Goal: Task Accomplishment & Management: Use online tool/utility

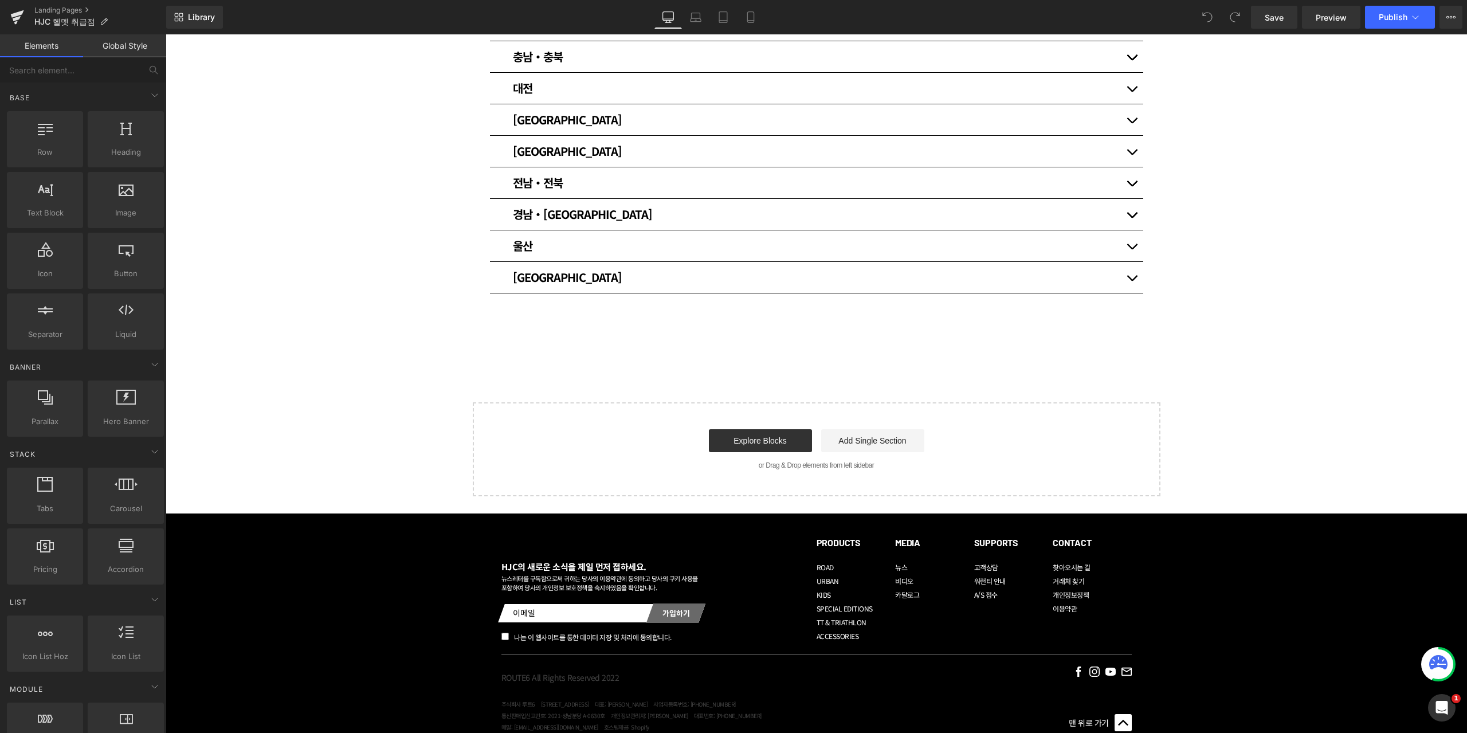
scroll to position [420, 0]
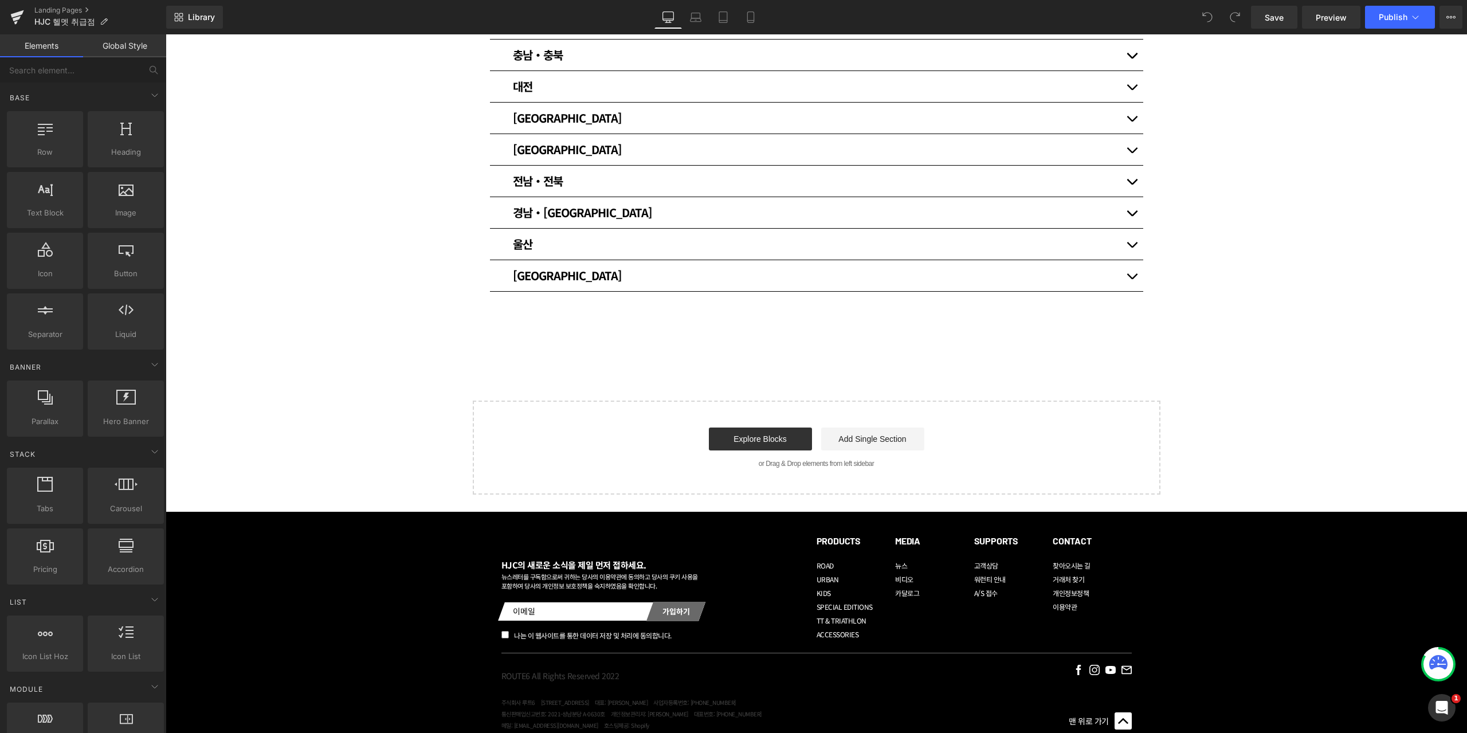
click at [1132, 279] on span "button" at bounding box center [1132, 279] width 0 height 0
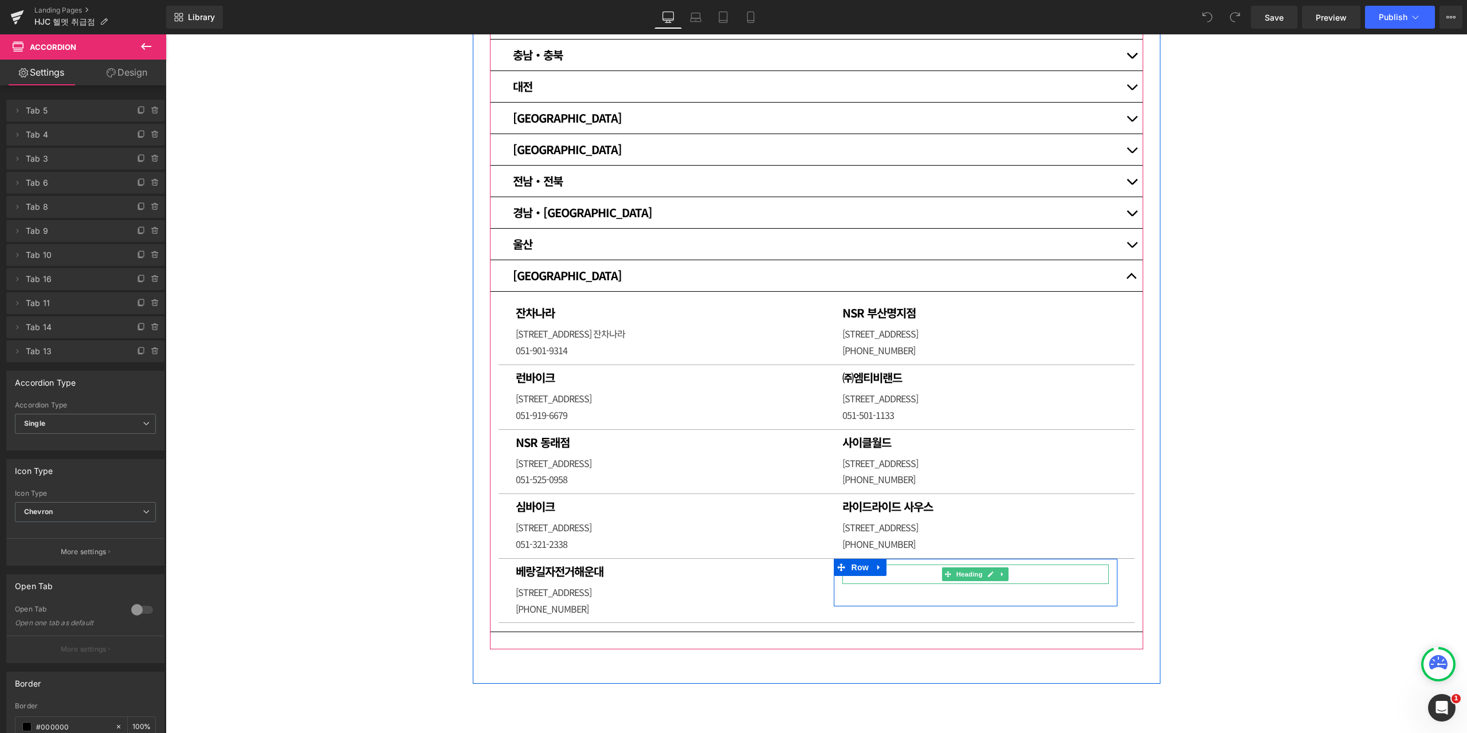
drag, startPoint x: 910, startPoint y: 568, endPoint x: 896, endPoint y: 571, distance: 14.1
click at [910, 568] on h1 at bounding box center [976, 572] width 267 height 14
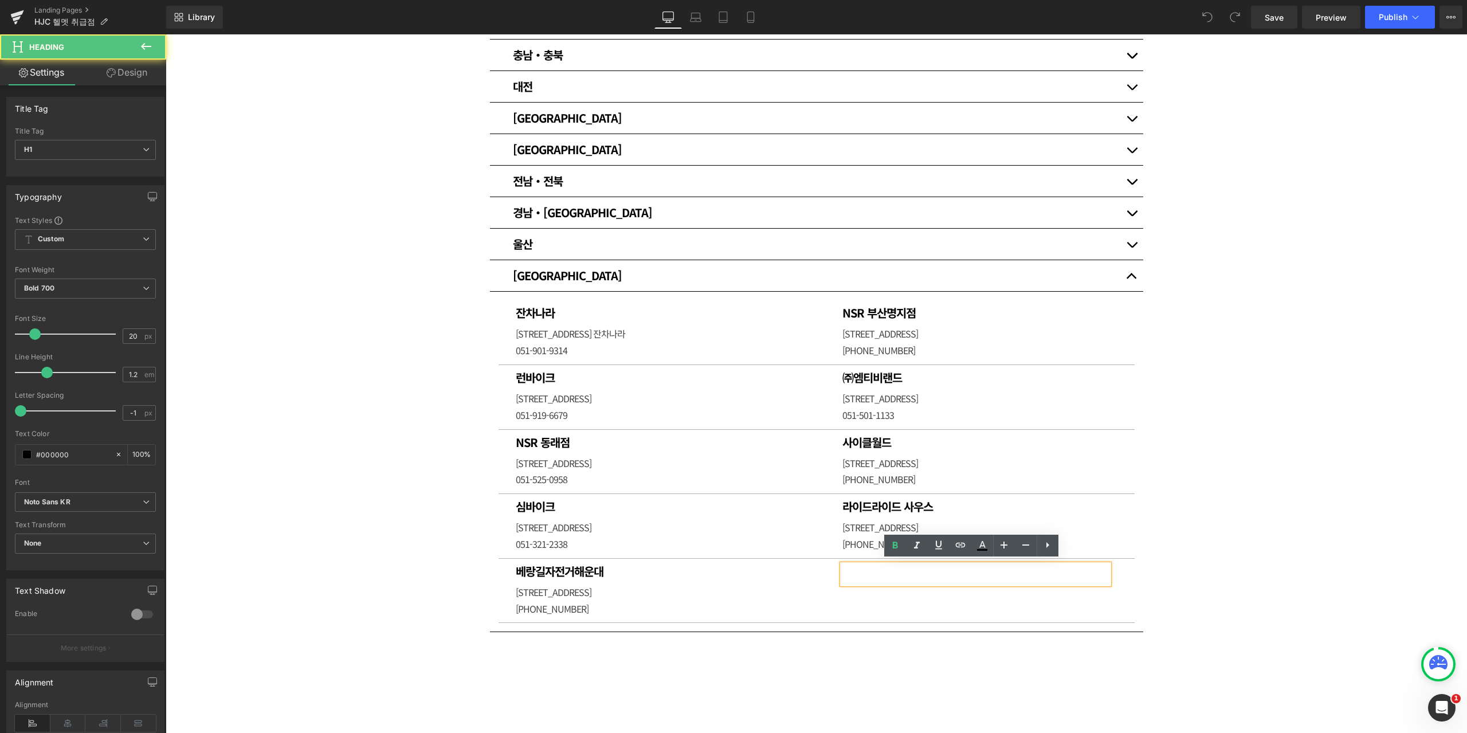
click at [896, 571] on h1 at bounding box center [976, 572] width 267 height 14
paste div
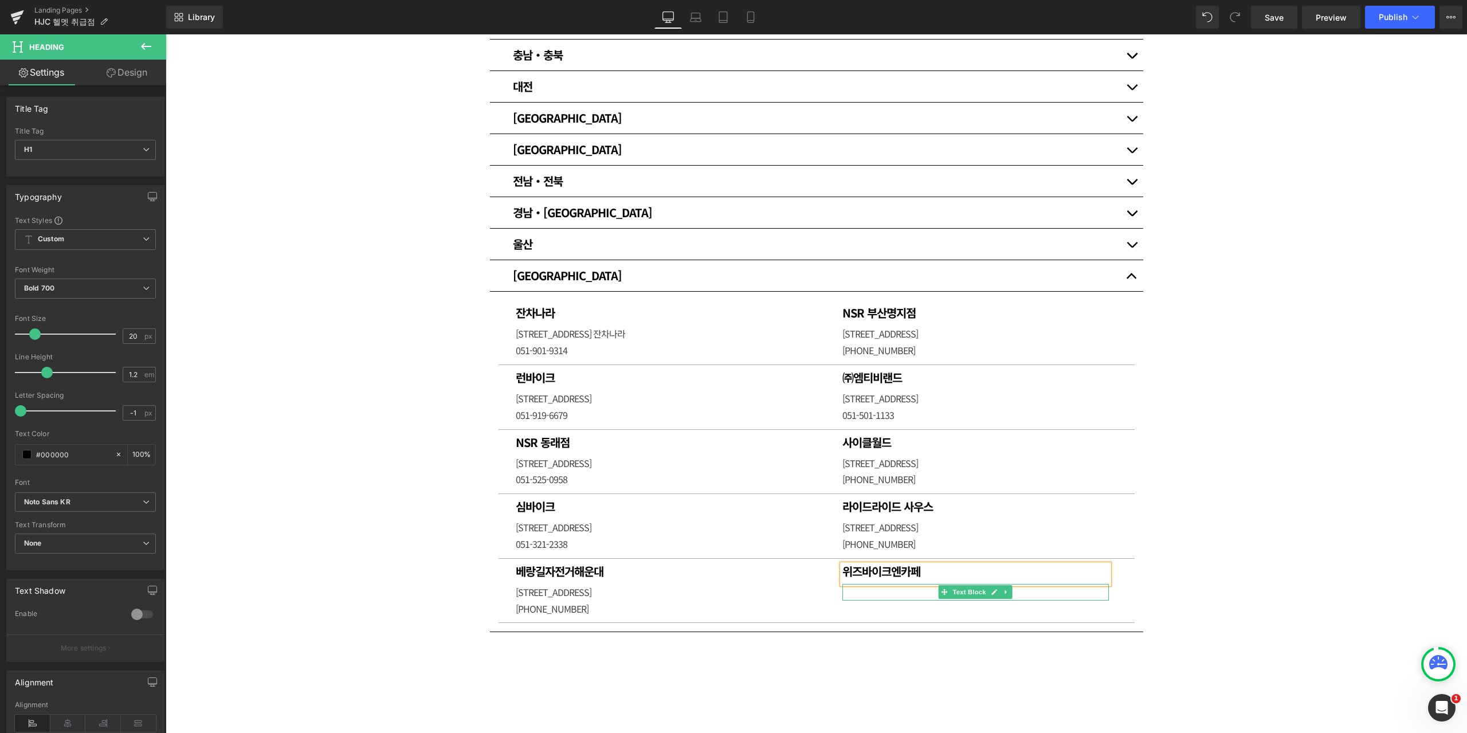
click at [868, 591] on p at bounding box center [976, 592] width 267 height 17
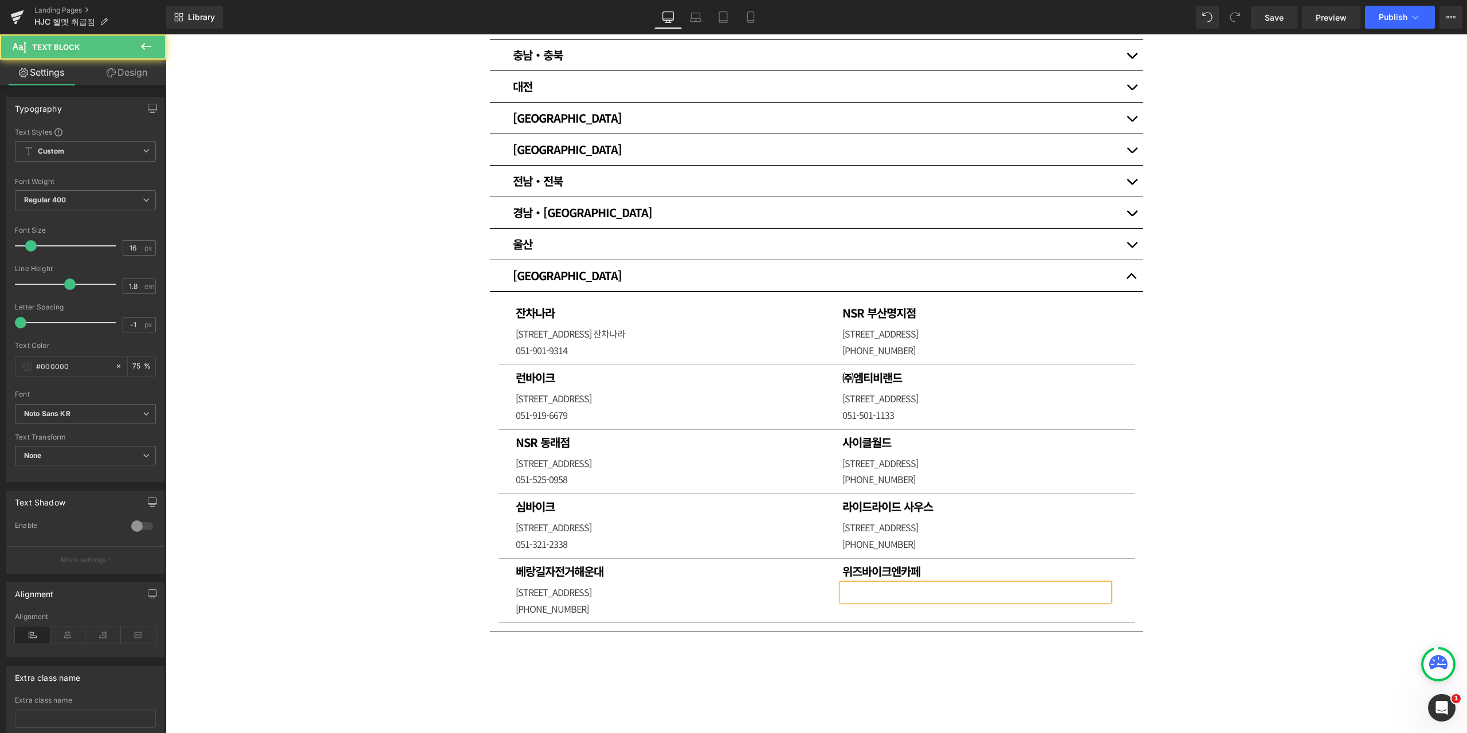
click at [927, 596] on p at bounding box center [976, 592] width 267 height 17
paste div
drag, startPoint x: 1013, startPoint y: 583, endPoint x: 1027, endPoint y: 588, distance: 14.3
click at [1013, 584] on p "[STREET_ADDRESS] 위즈바이크엔카페" at bounding box center [976, 592] width 267 height 17
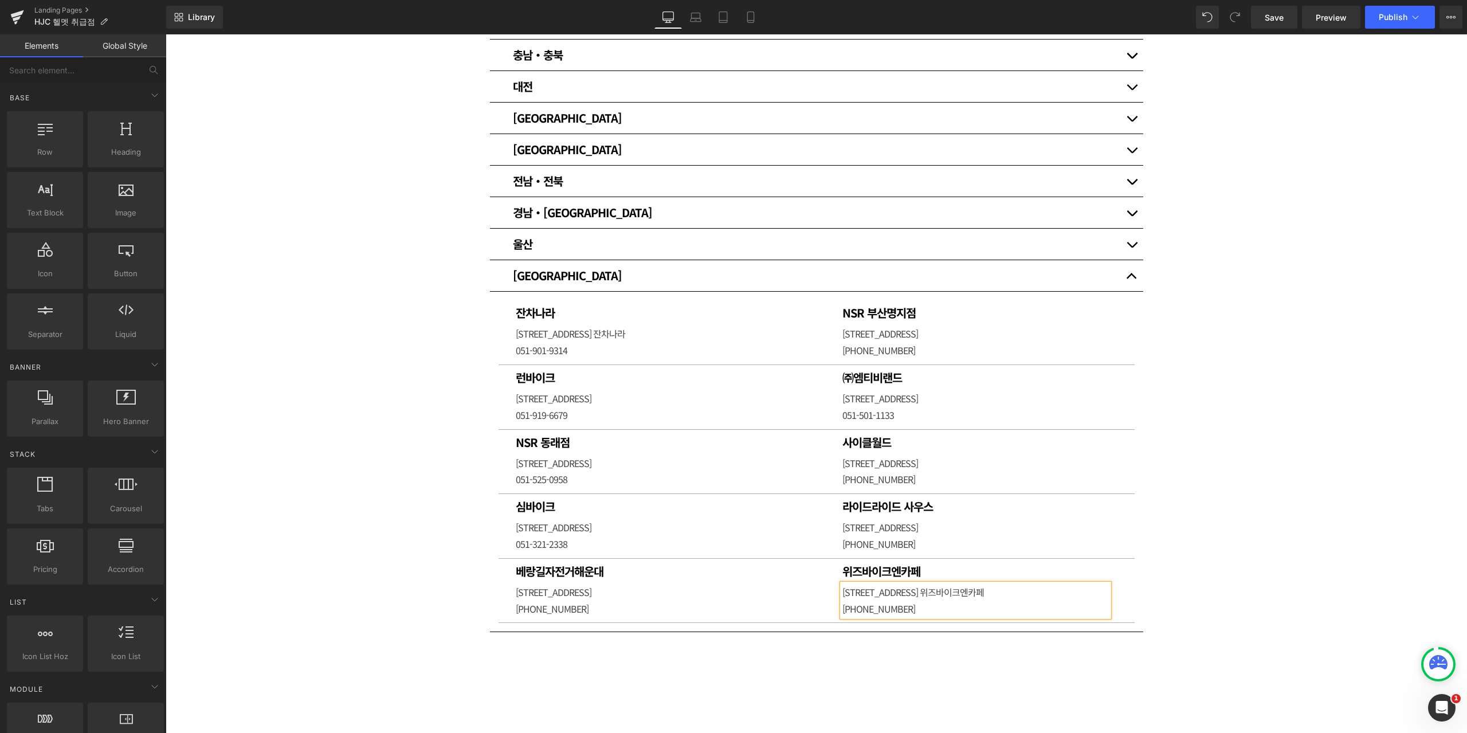
click at [1325, 480] on div "매장 안내 Heading HJC 스포츠 취급점입니다. [GEOGRAPHIC_DATA] [GEOGRAPHIC_DATA] [GEOGRAPHIC_D…" at bounding box center [817, 257] width 1302 height 1157
click at [1395, 19] on span "Publish" at bounding box center [1393, 17] width 29 height 9
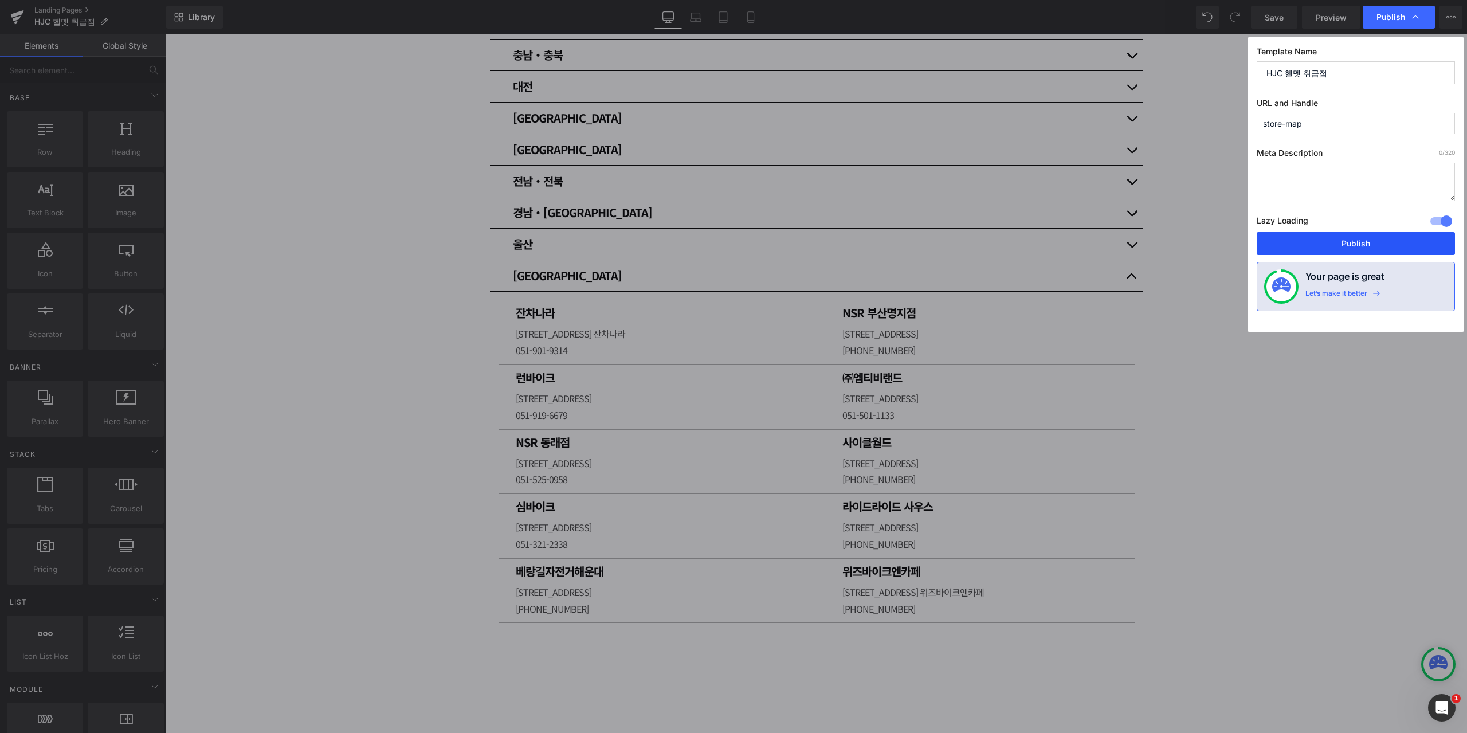
click at [1346, 240] on button "Publish" at bounding box center [1356, 243] width 198 height 23
